Goal: Find specific page/section: Find specific page/section

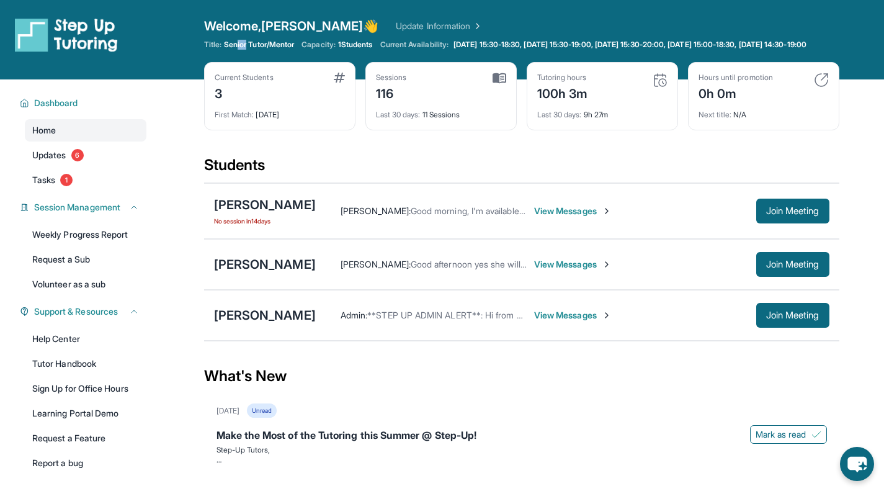
drag, startPoint x: 245, startPoint y: 44, endPoint x: 271, endPoint y: 42, distance: 26.2
click at [271, 42] on span "Senior Tutor/Mentor" at bounding box center [259, 45] width 70 height 10
click at [271, 47] on span "Senior Tutor/Mentor" at bounding box center [259, 45] width 70 height 10
click at [574, 321] on span "View Messages" at bounding box center [573, 315] width 78 height 12
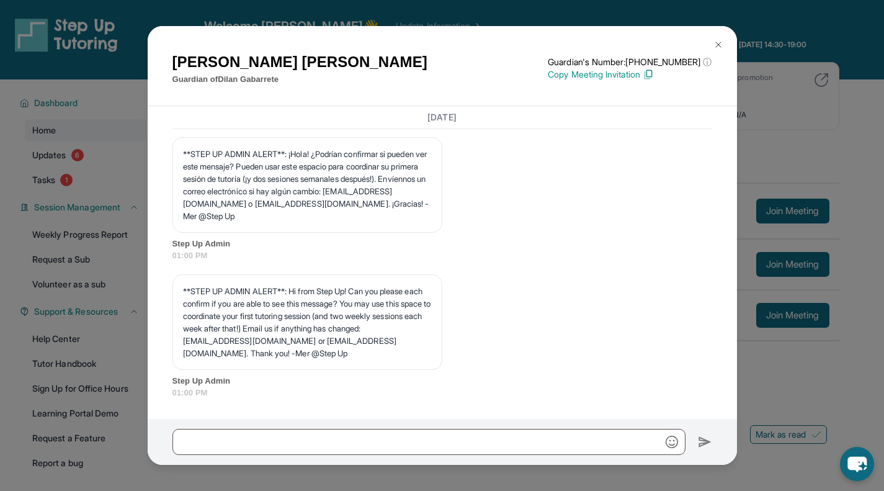
scroll to position [1353, 0]
click at [802, 360] on div "[PERSON_NAME] Guardian of [PERSON_NAME] Guardian's Number: [PHONE_NUMBER] ⓘ Thi…" at bounding box center [442, 245] width 884 height 491
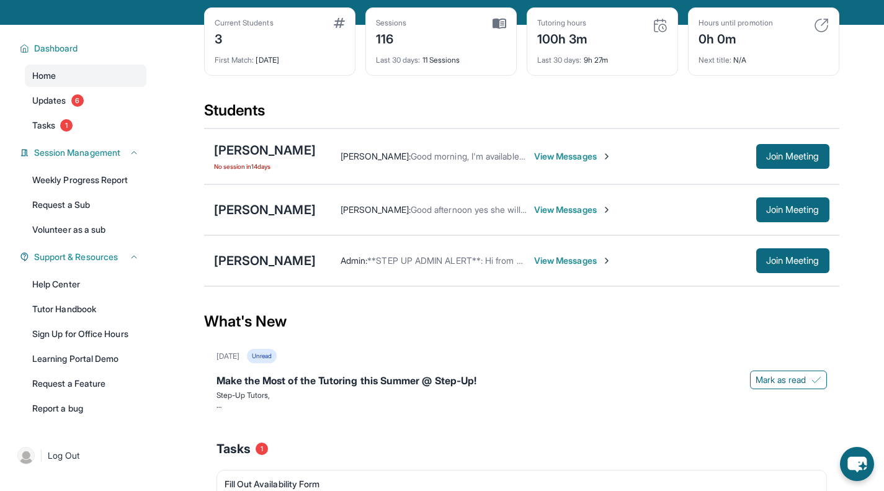
scroll to position [0, 0]
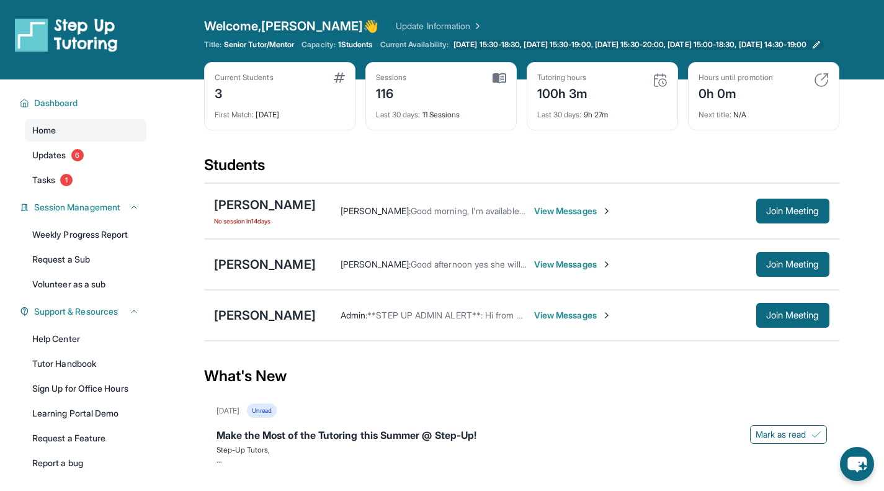
click at [488, 47] on span "[DATE] 15:30-18:30, [DATE] 15:30-19:00, [DATE] 15:30-20:00, [DATE] 15:00-18:30,…" at bounding box center [629, 45] width 353 height 10
click at [821, 50] on icon at bounding box center [816, 45] width 10 height 10
click at [396, 30] on link "Update Information" at bounding box center [439, 26] width 87 height 12
